Goal: Entertainment & Leisure: Consume media (video, audio)

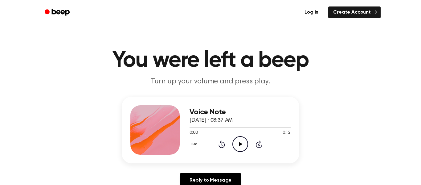
click at [234, 148] on icon "Play Audio" at bounding box center [240, 144] width 16 height 16
click at [243, 147] on icon "Play Audio" at bounding box center [240, 144] width 16 height 16
click at [240, 145] on icon "Play Audio" at bounding box center [240, 144] width 16 height 16
click at [247, 154] on div "Voice Note October 9, 2025 · 08:38 AM 0:00 0:14 Your browser does not support t…" at bounding box center [239, 129] width 101 height 49
click at [243, 137] on icon "Play Audio" at bounding box center [240, 144] width 16 height 16
